Goal: Obtain resource: Download file/media

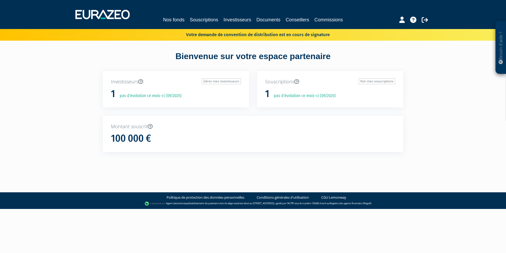
drag, startPoint x: 265, startPoint y: 36, endPoint x: 332, endPoint y: 31, distance: 67.9
click at [332, 31] on div "Votre demande de convention de distribution est en cours de signature" at bounding box center [250, 34] width 308 height 8
click at [335, 31] on div "Votre demande de convention de distribution est en cours de signature" at bounding box center [250, 34] width 308 height 8
click at [179, 21] on link "Nos fonds" at bounding box center [173, 19] width 21 height 7
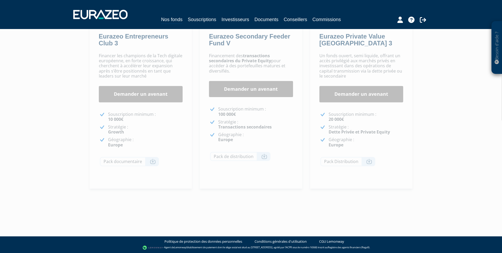
scroll to position [41, 0]
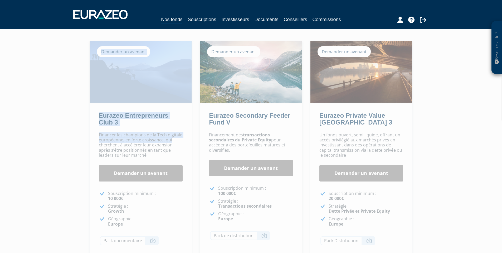
drag, startPoint x: 100, startPoint y: 110, endPoint x: 178, endPoint y: 136, distance: 82.1
click at [178, 137] on div "Eurazeo Entrepreneurs Club 3 Demander un avenant [GEOGRAPHIC_DATA] Demander un …" at bounding box center [141, 154] width 102 height 227
click at [178, 136] on p "Financer les champions de la Tech digitale européenne, en forte croissance, qui…" at bounding box center [141, 144] width 84 height 25
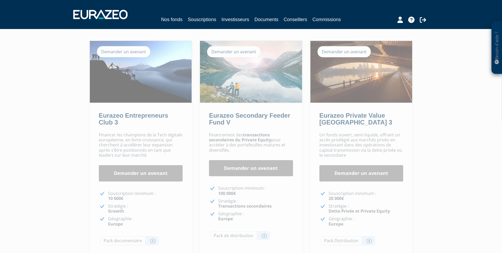
scroll to position [120, 0]
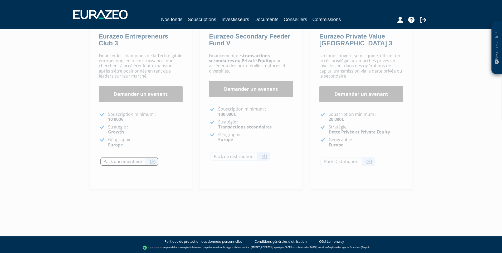
click at [154, 158] on link "Pack documentaire" at bounding box center [129, 161] width 59 height 9
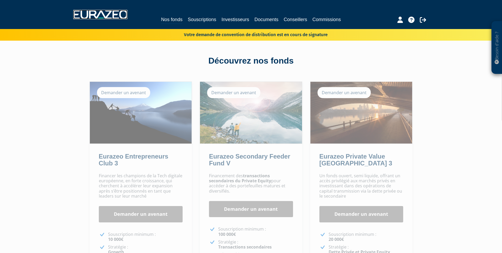
click at [96, 16] on img at bounding box center [100, 14] width 54 height 9
